Goal: Information Seeking & Learning: Learn about a topic

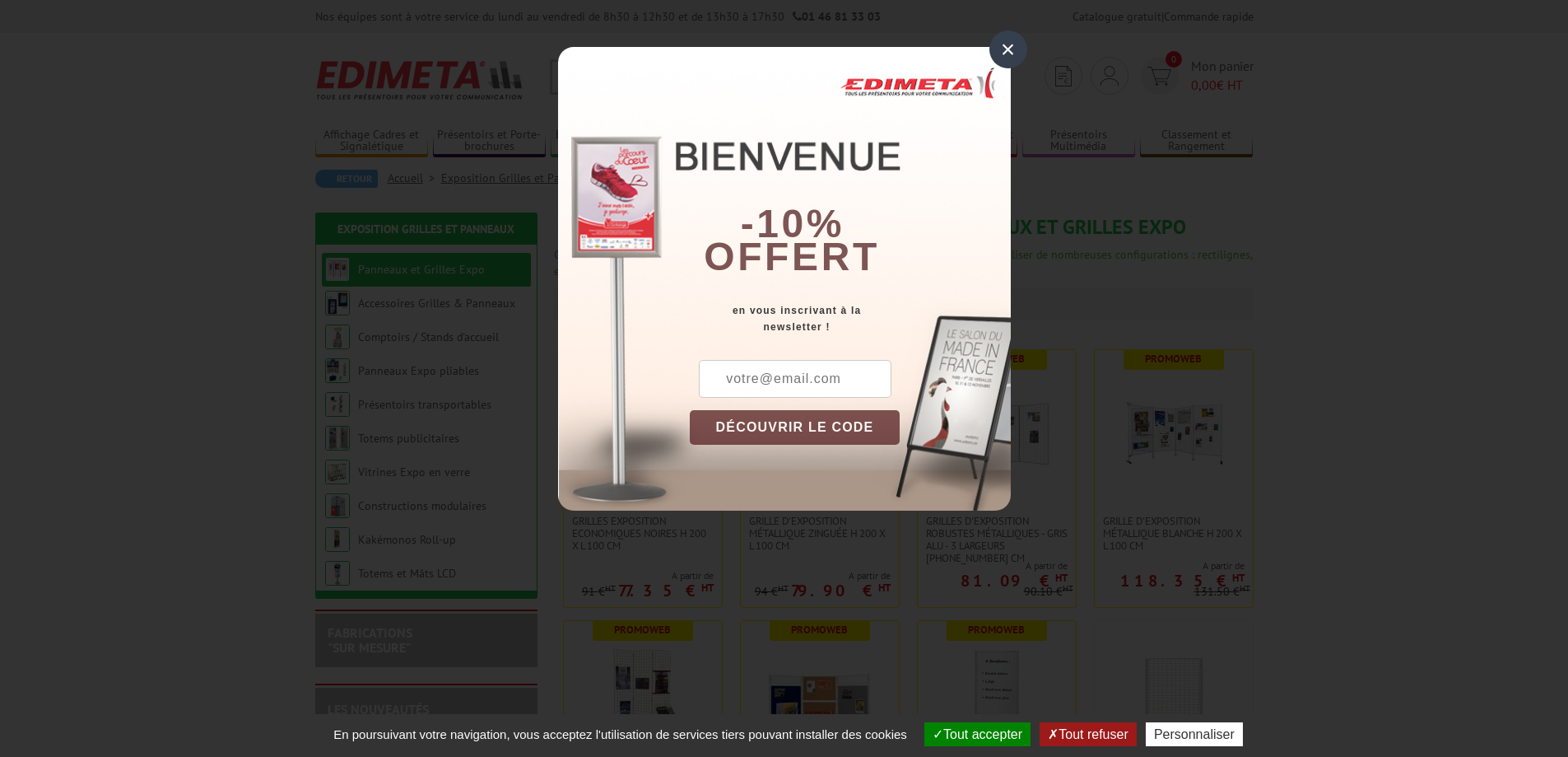
click at [996, 44] on div "×" at bounding box center [1008, 50] width 38 height 38
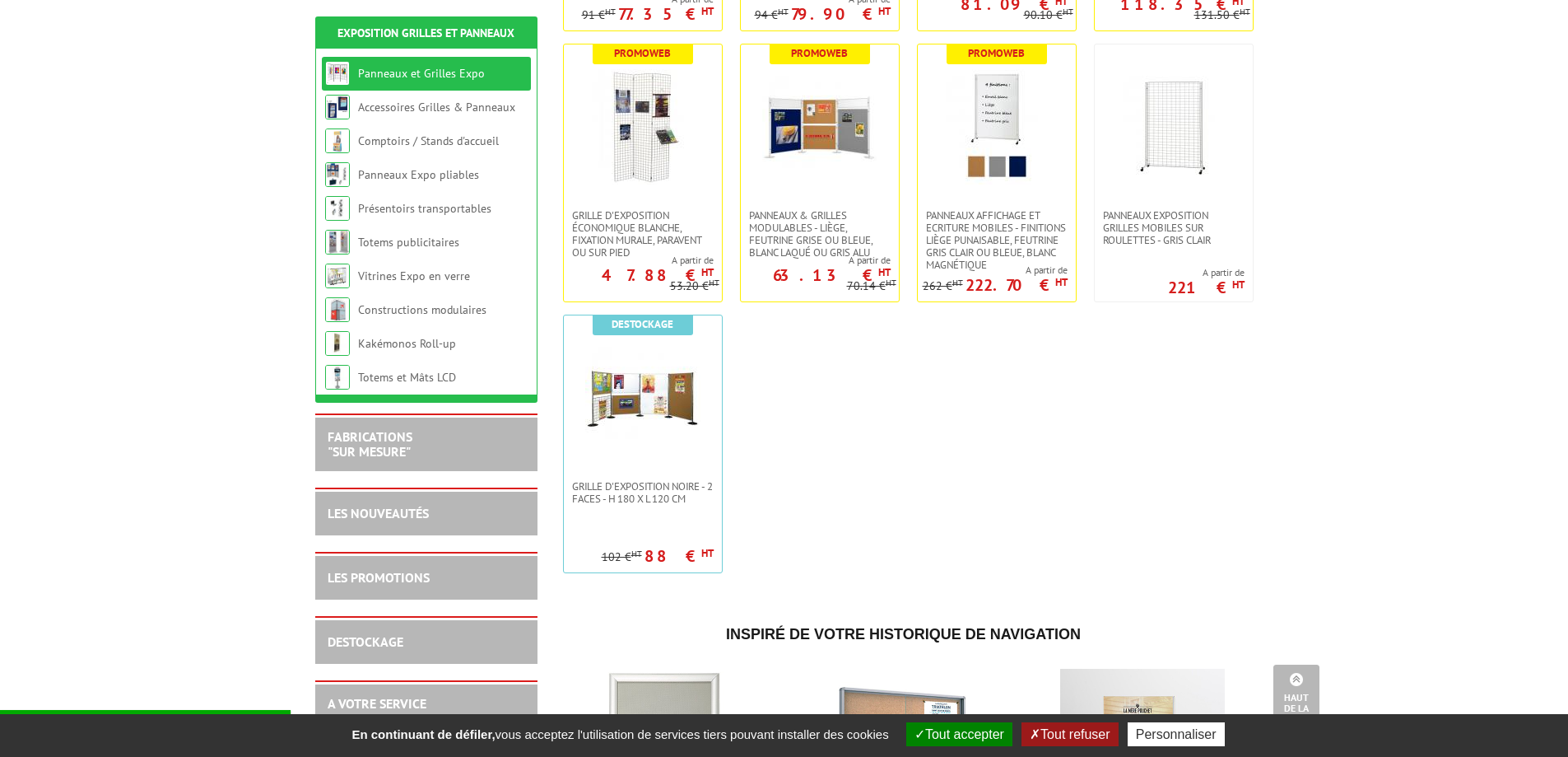
scroll to position [247, 0]
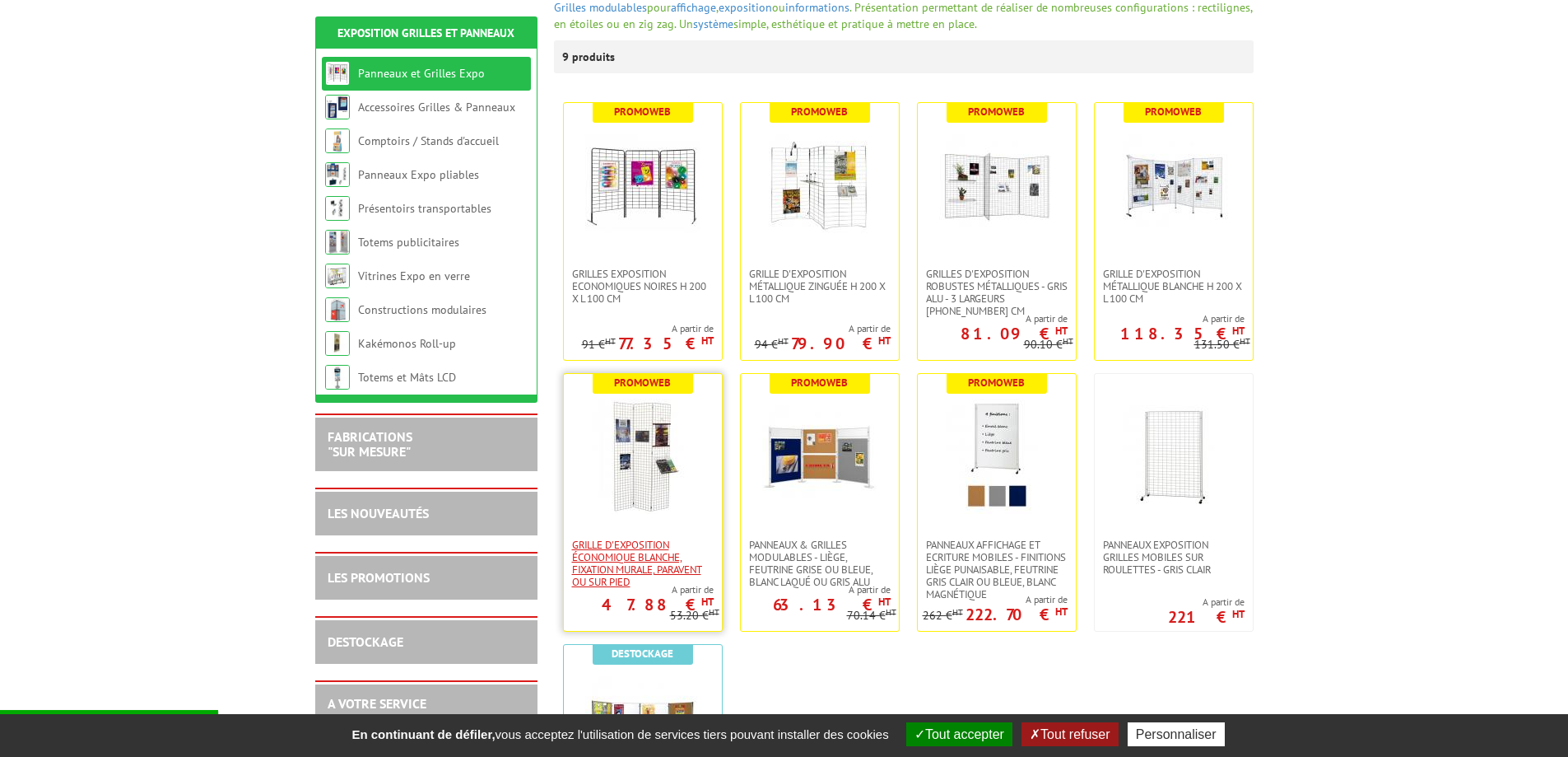
click at [641, 556] on span "Grille d'exposition économique blanche, fixation murale, paravent ou sur pied" at bounding box center [643, 563] width 141 height 50
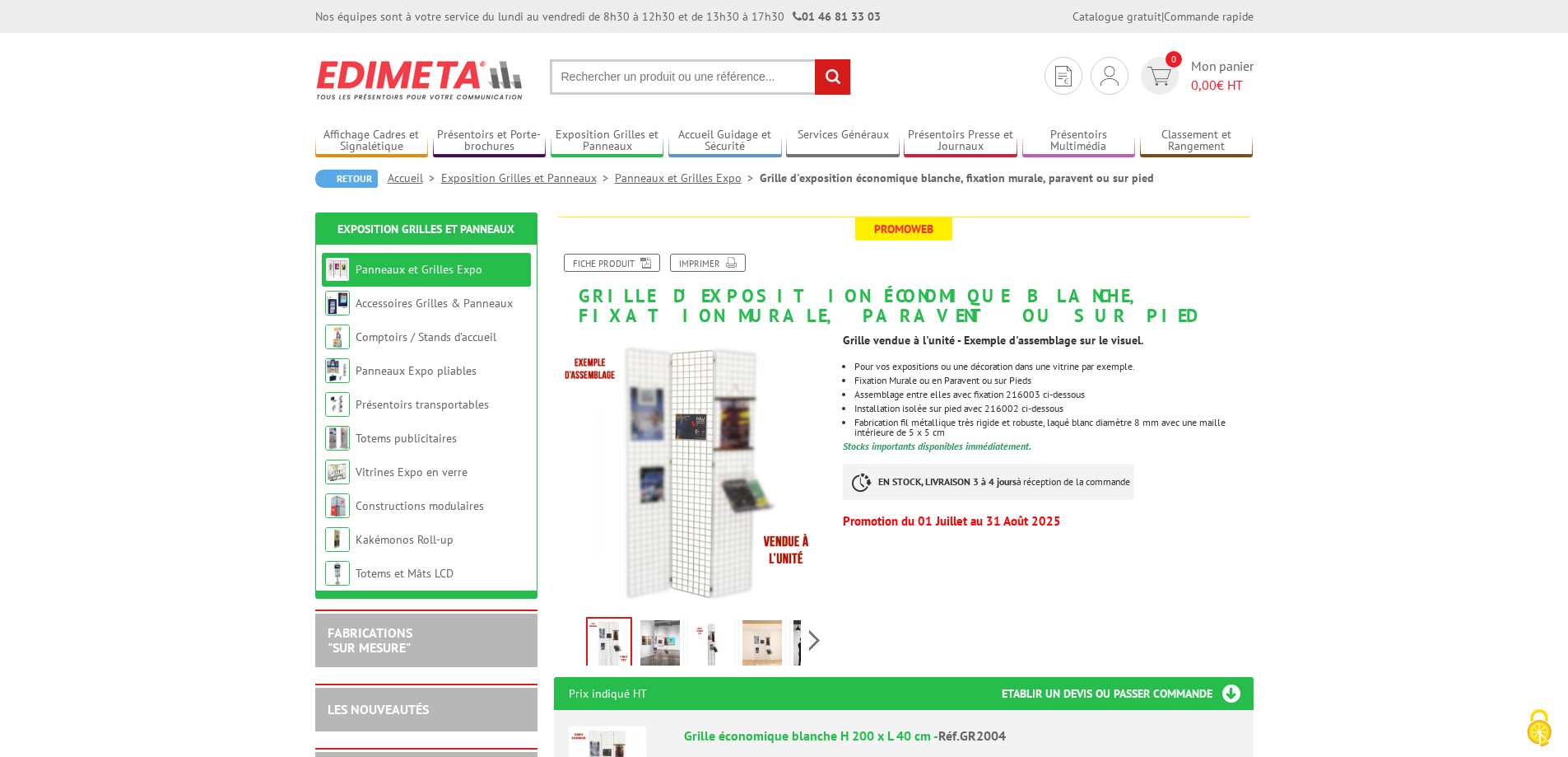
click at [655, 640] on img at bounding box center [660, 646] width 39 height 51
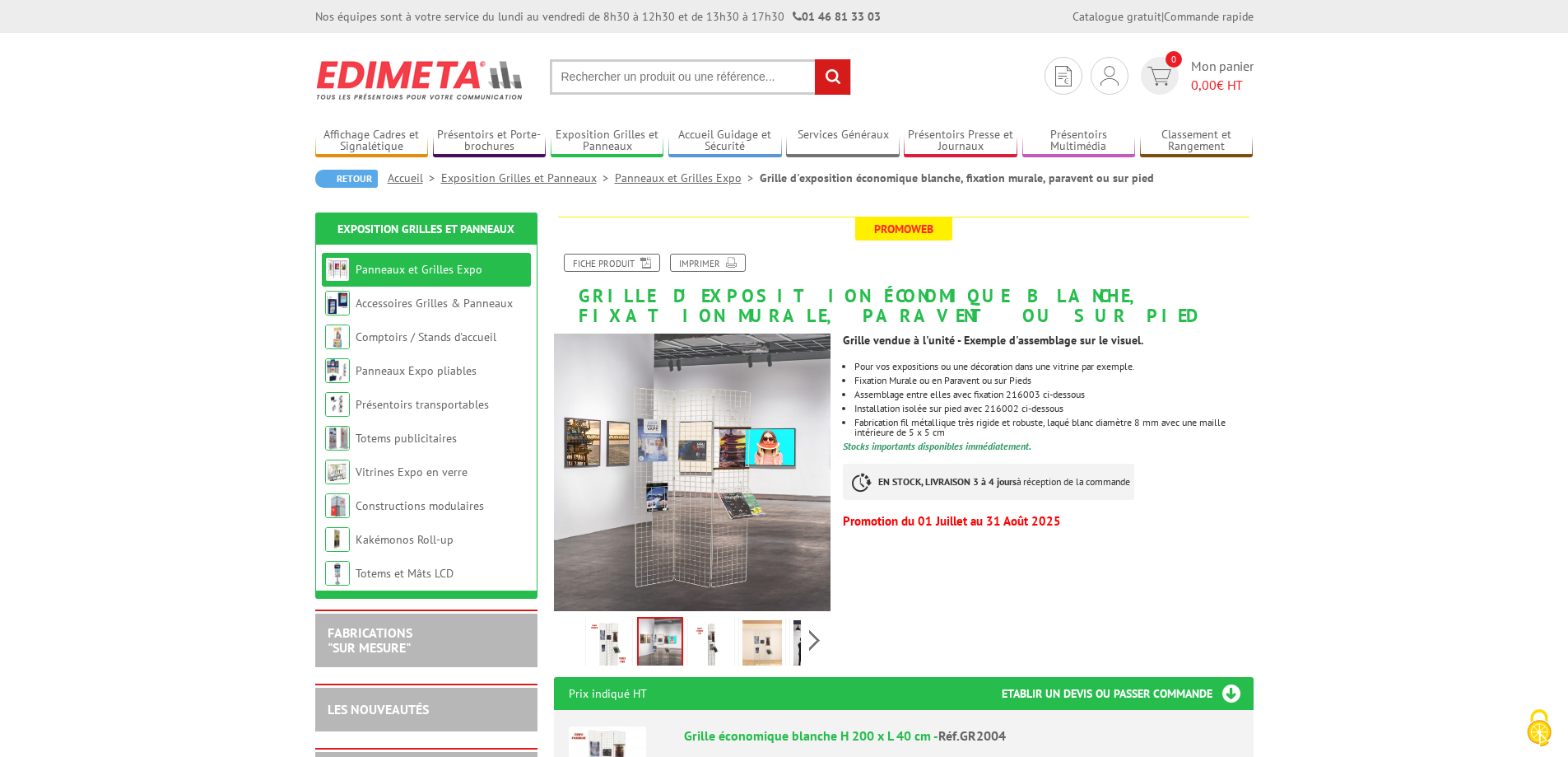
click at [721, 650] on img at bounding box center [711, 646] width 39 height 51
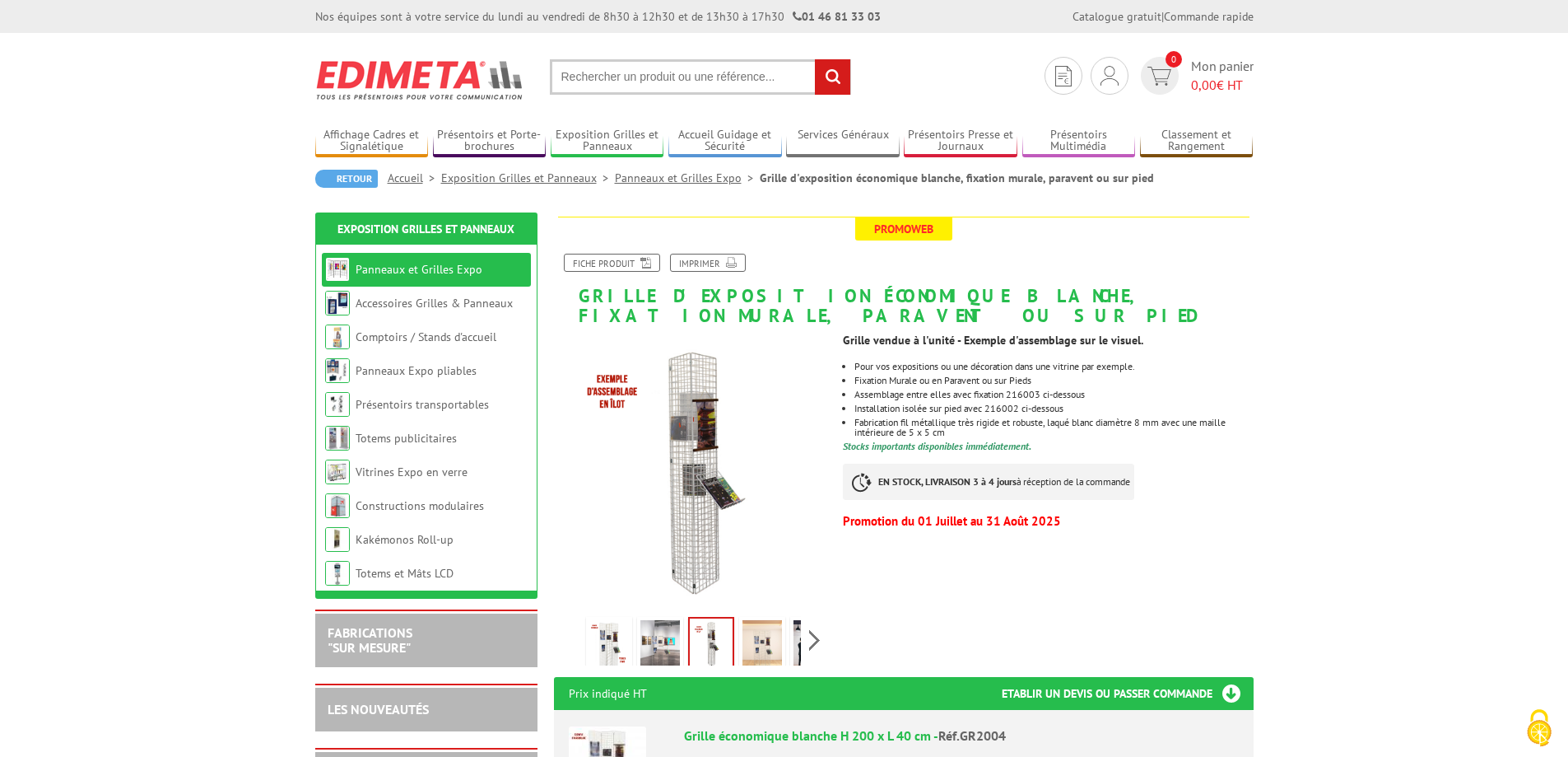
click at [762, 660] on img at bounding box center [763, 646] width 39 height 51
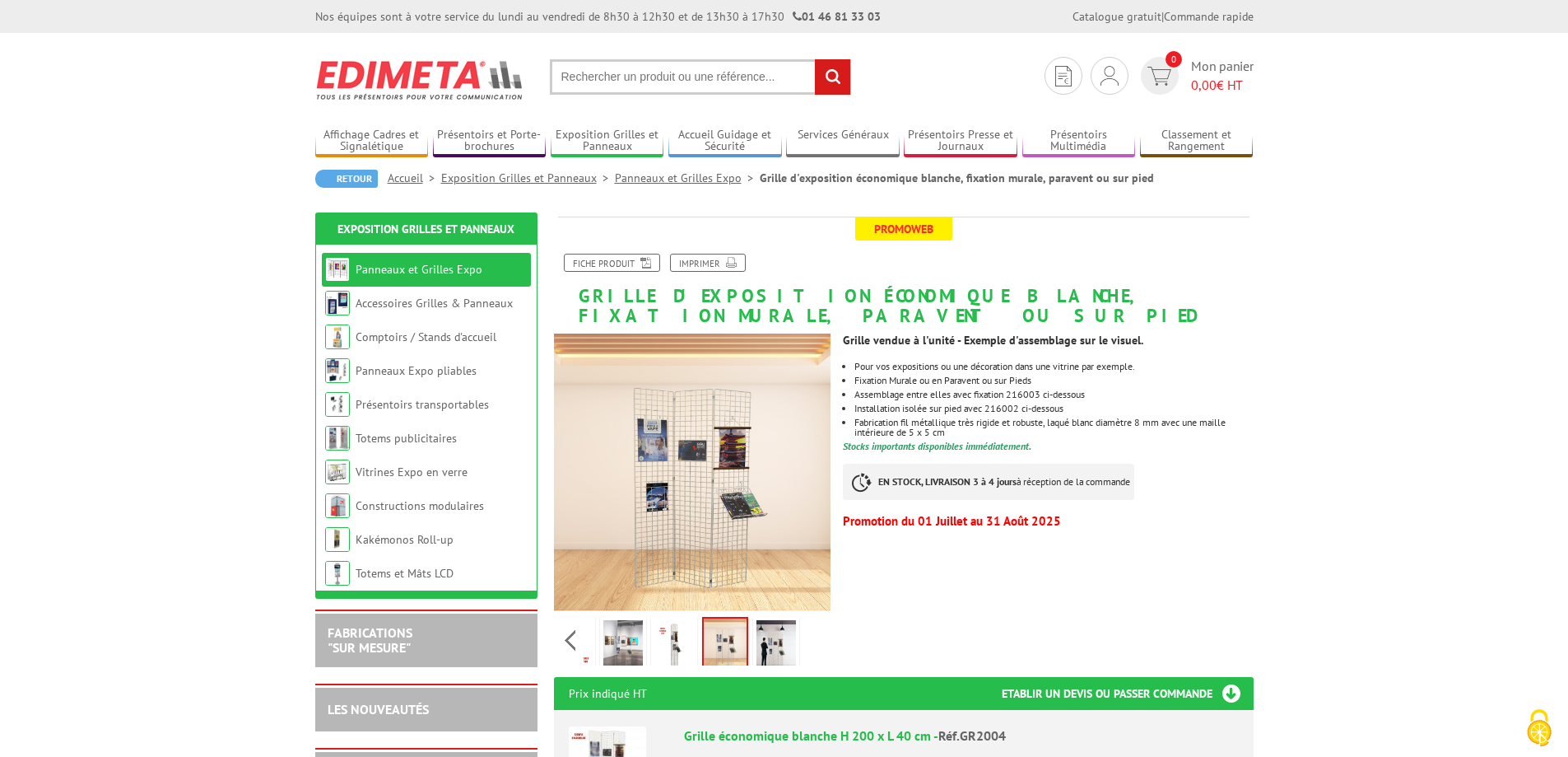
click at [817, 644] on div "Previous Next" at bounding box center [693, 640] width 278 height 57
click at [781, 646] on img at bounding box center [776, 646] width 39 height 51
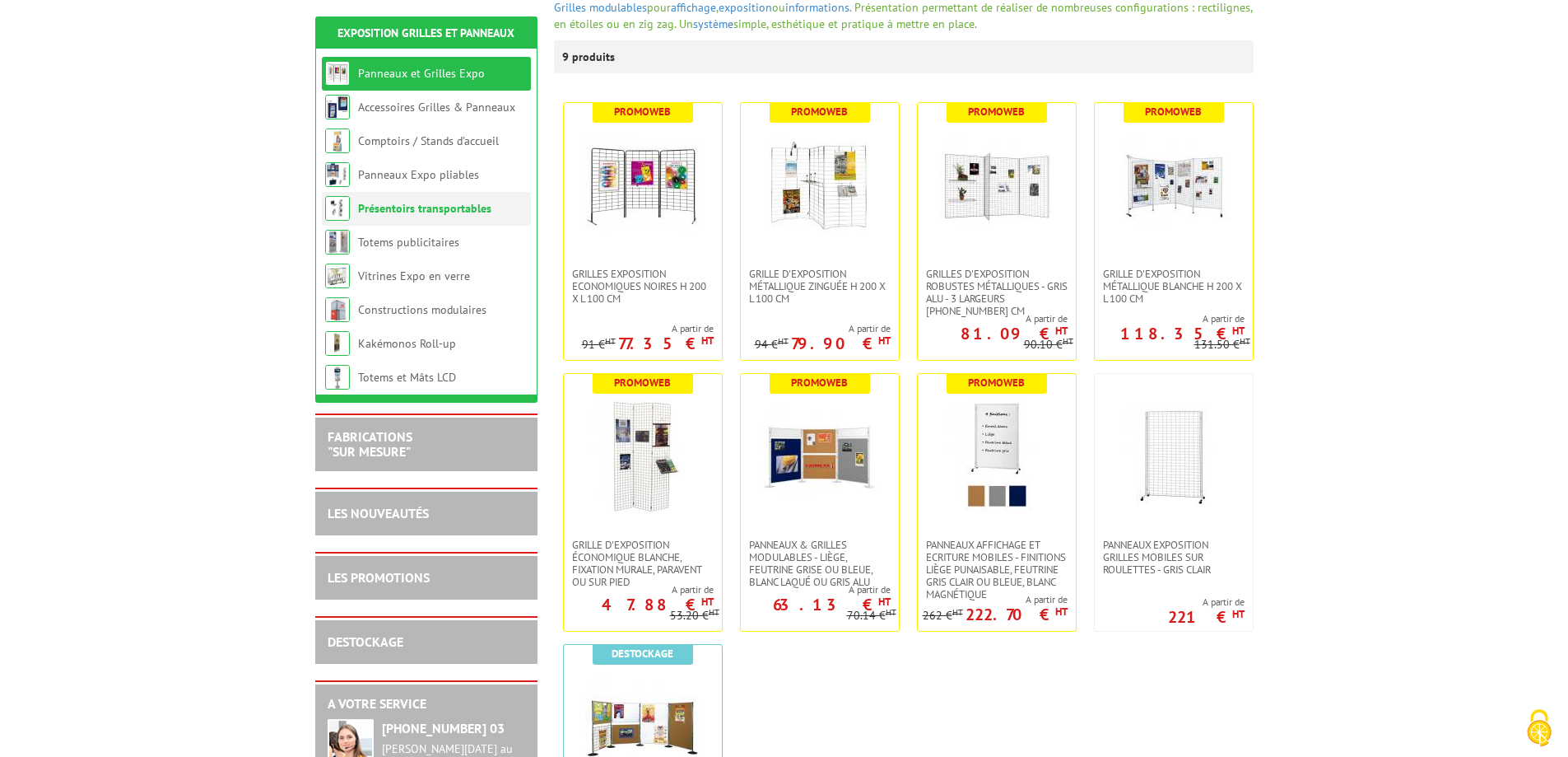
scroll to position [247, 0]
